Goal: Task Accomplishment & Management: Use online tool/utility

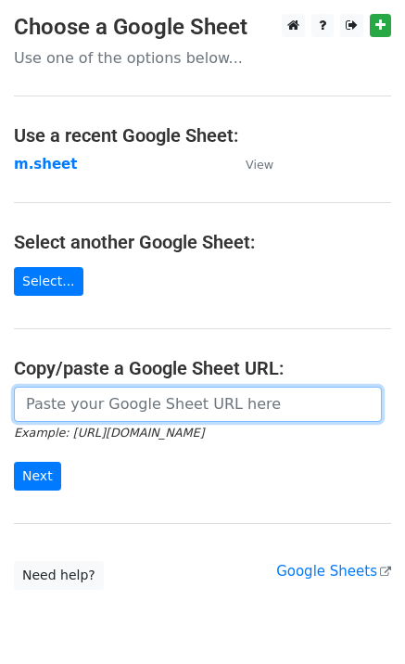
click at [56, 402] on input "url" at bounding box center [198, 404] width 368 height 35
type input "https://docs.google.com/spreadsheets/d/1NSPy5y9XraHPasg8dEzu-ngu0Ro3lXZEEAXZcNX…"
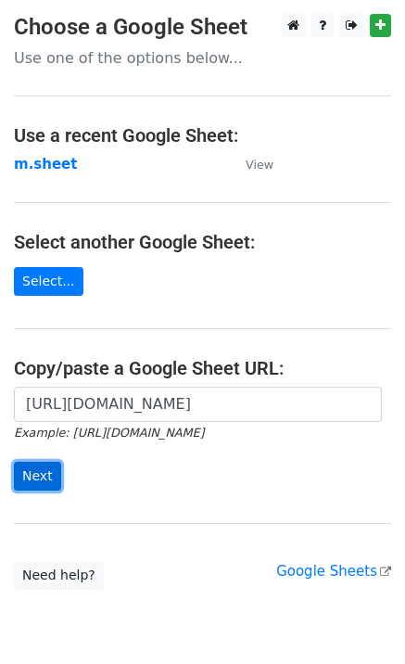
click at [29, 484] on input "Next" at bounding box center [37, 476] width 47 height 29
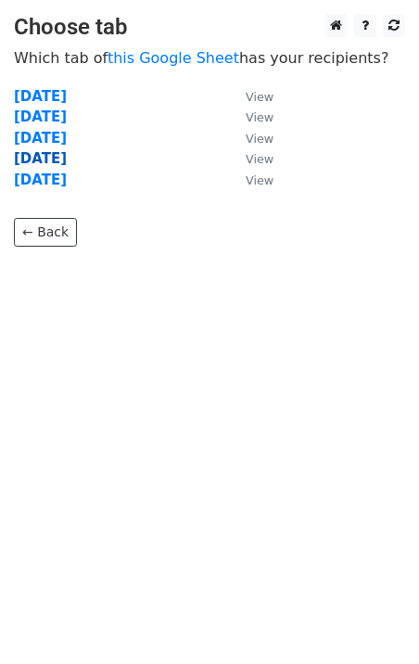
click at [51, 159] on strong "Thursday" at bounding box center [40, 158] width 53 height 17
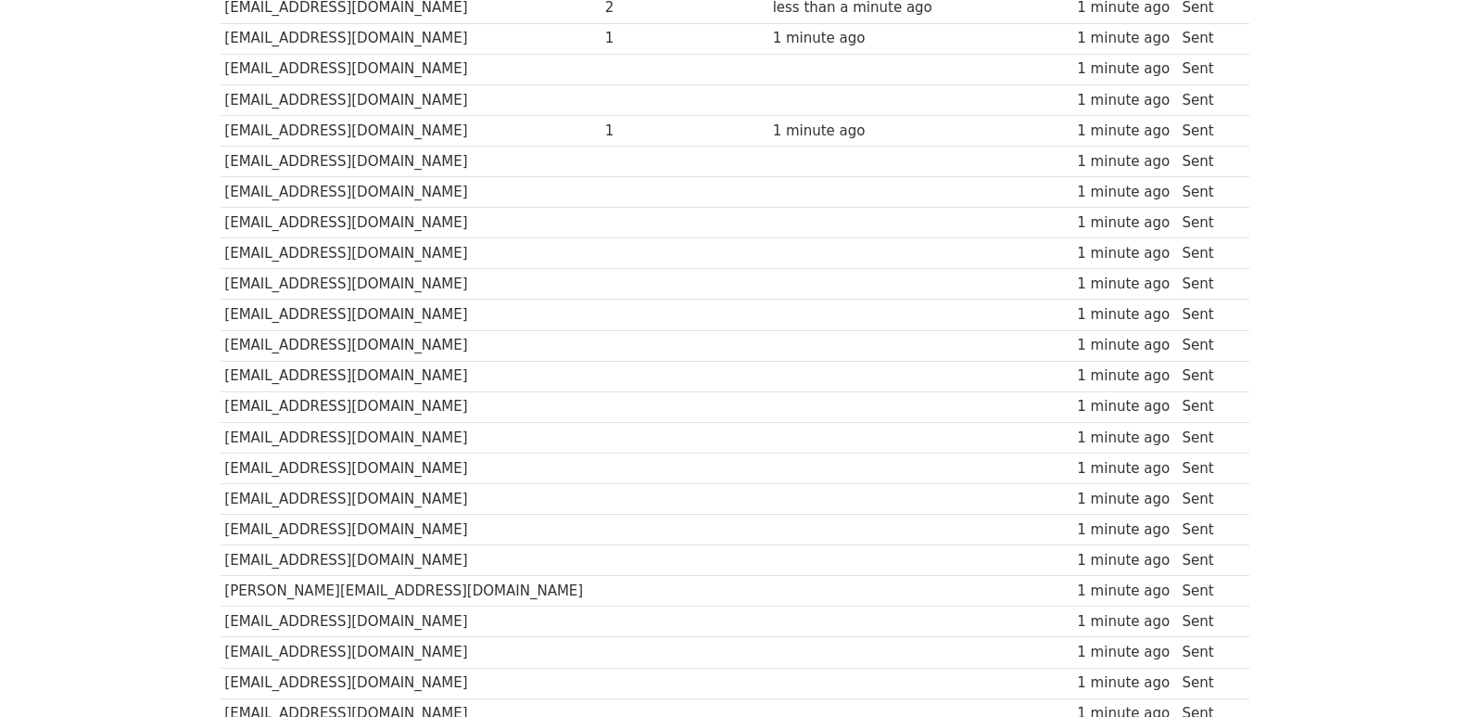
scroll to position [834, 0]
